Goal: Check status

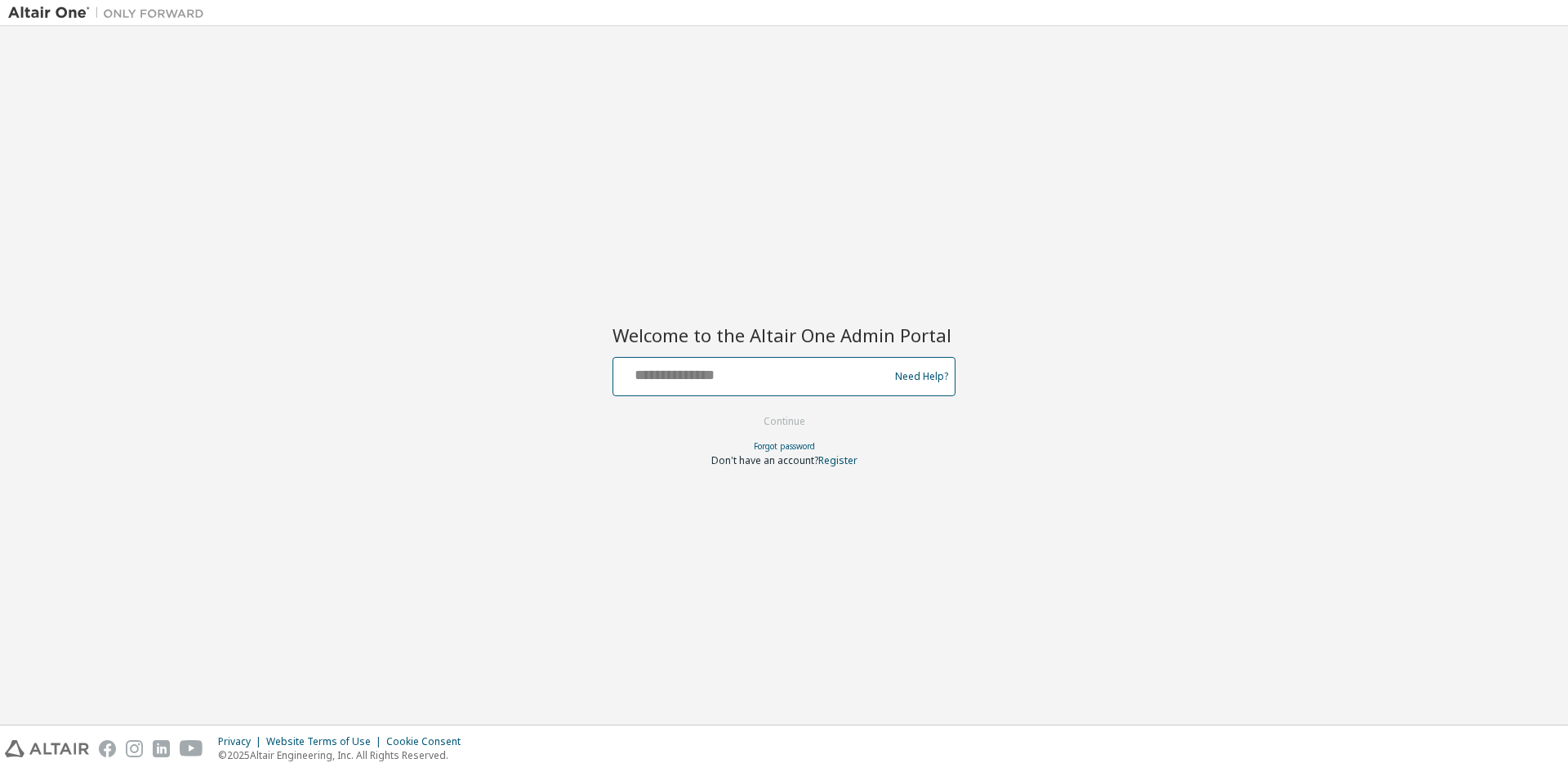
click at [799, 383] on input "text" at bounding box center [753, 373] width 267 height 23
type input "**********"
click at [747, 409] on button "Continue" at bounding box center [784, 421] width 76 height 24
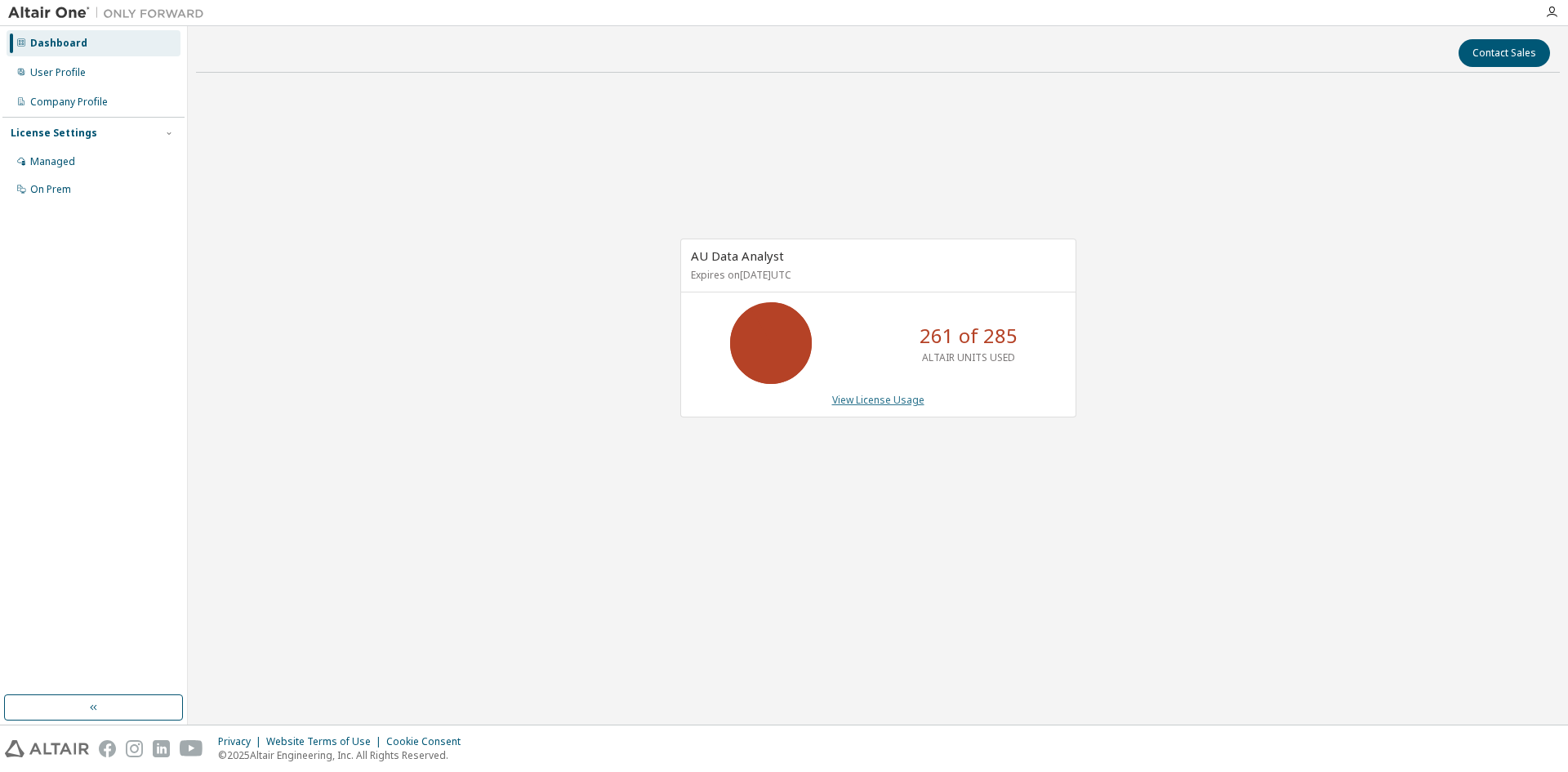
click at [856, 402] on link "View License Usage" at bounding box center [878, 399] width 92 height 14
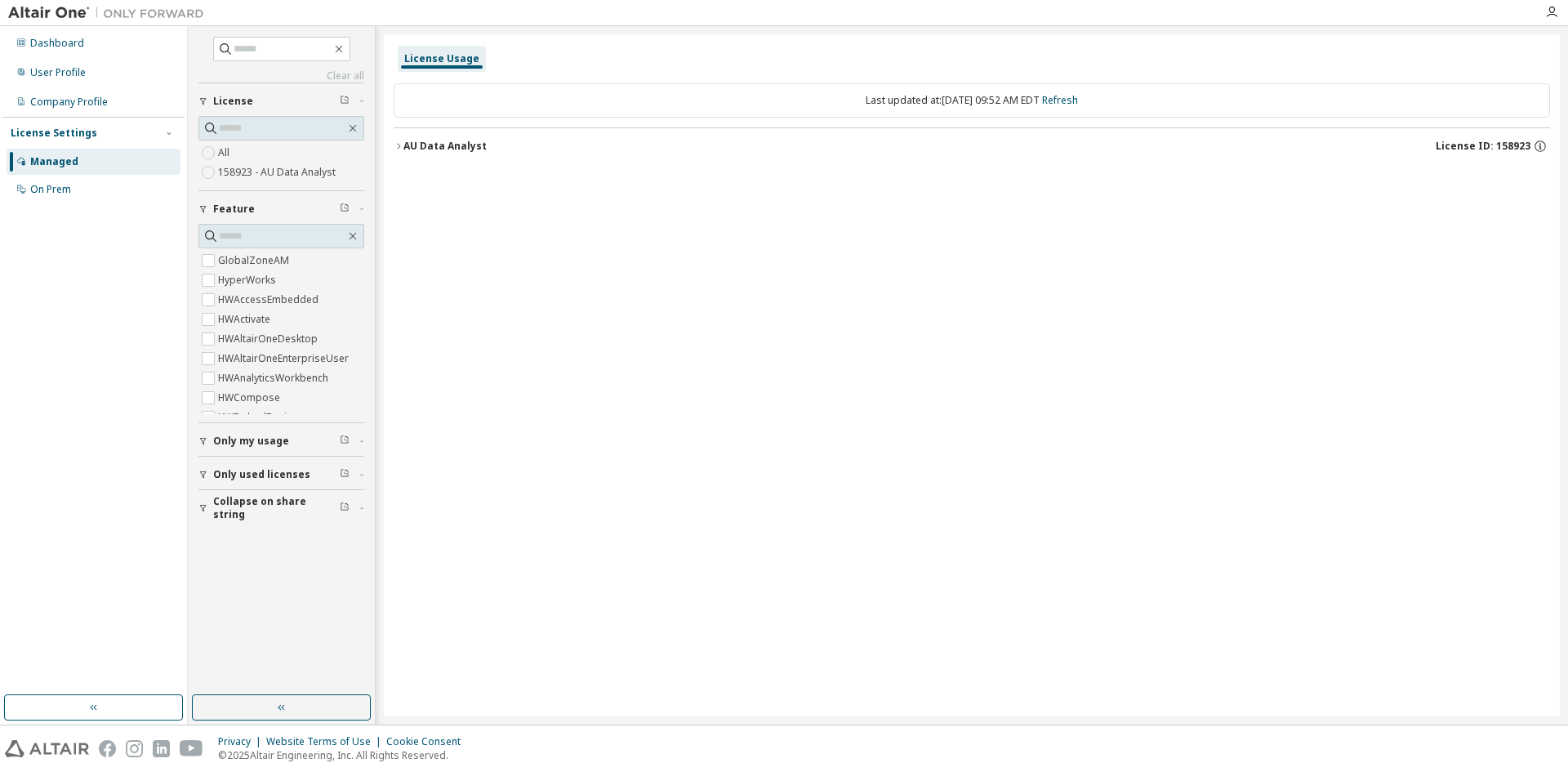
click at [1449, 378] on div "License Usage Last updated at: [DATE] 09:52 AM EDT Refresh AU Data Analyst Lice…" at bounding box center [972, 375] width 1176 height 682
click at [401, 149] on icon "button" at bounding box center [398, 146] width 10 height 10
click at [453, 145] on div "AU Data Analyst" at bounding box center [445, 146] width 84 height 14
